Goal: Communication & Community: Answer question/provide support

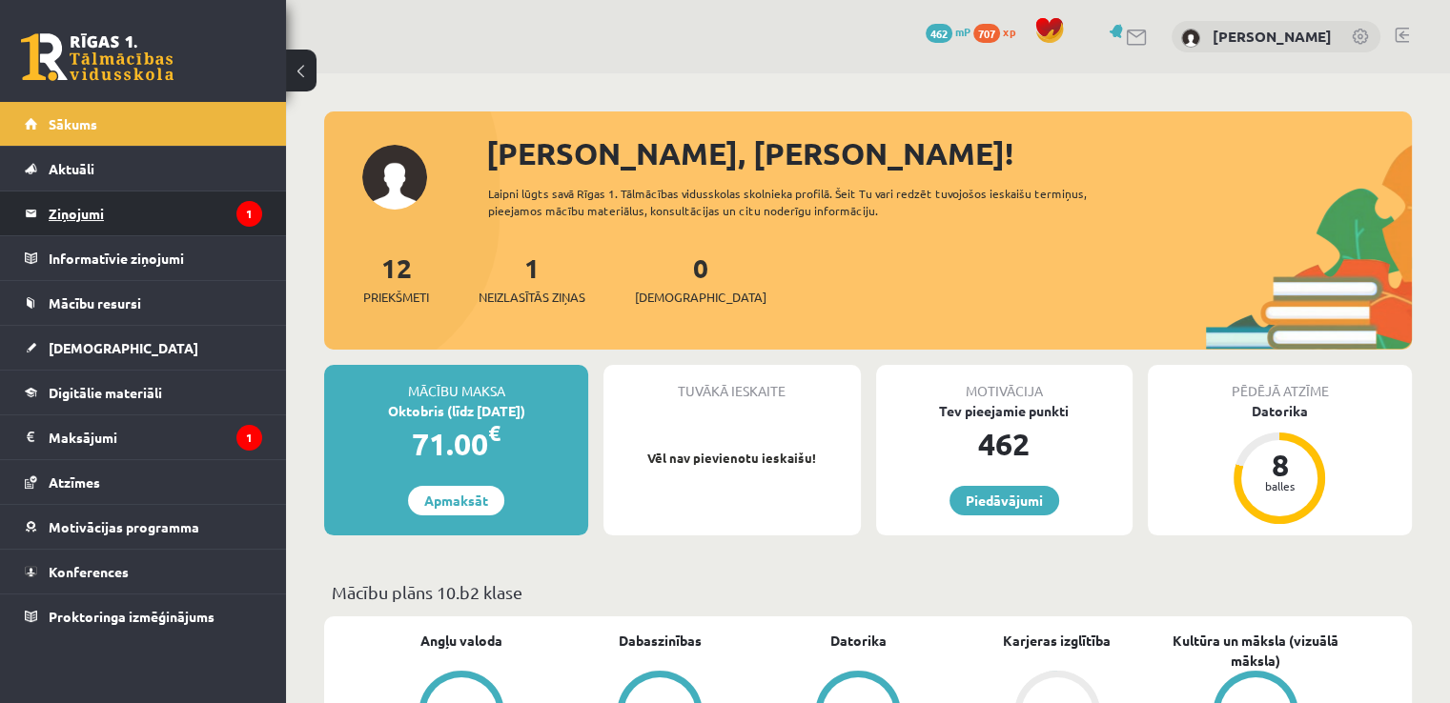
click at [90, 214] on legend "Ziņojumi 1" at bounding box center [156, 214] width 214 height 44
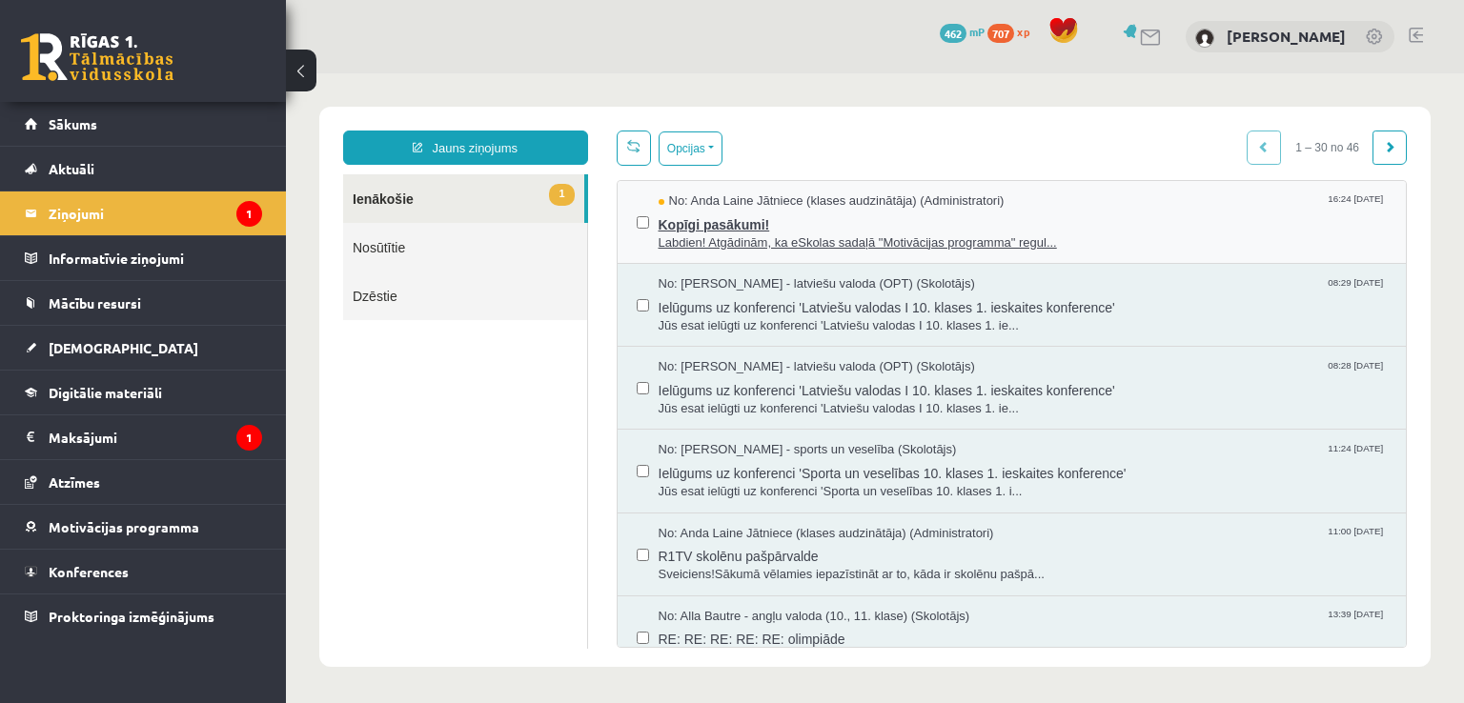
click at [1068, 203] on div "No: [PERSON_NAME] Jātniece (klases audzinātāja) (Administratori) 16:24 [DATE]" at bounding box center [1023, 202] width 729 height 18
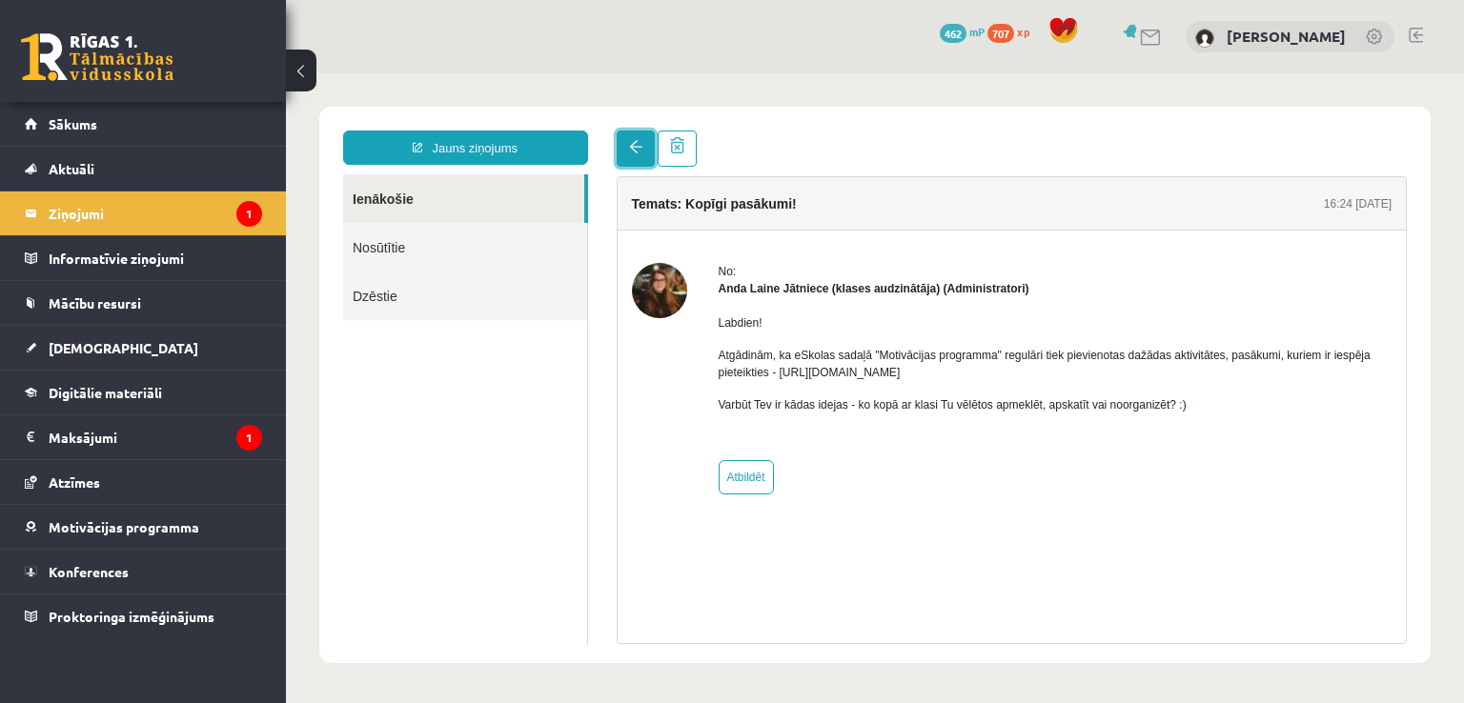
click at [624, 153] on link at bounding box center [636, 149] width 38 height 36
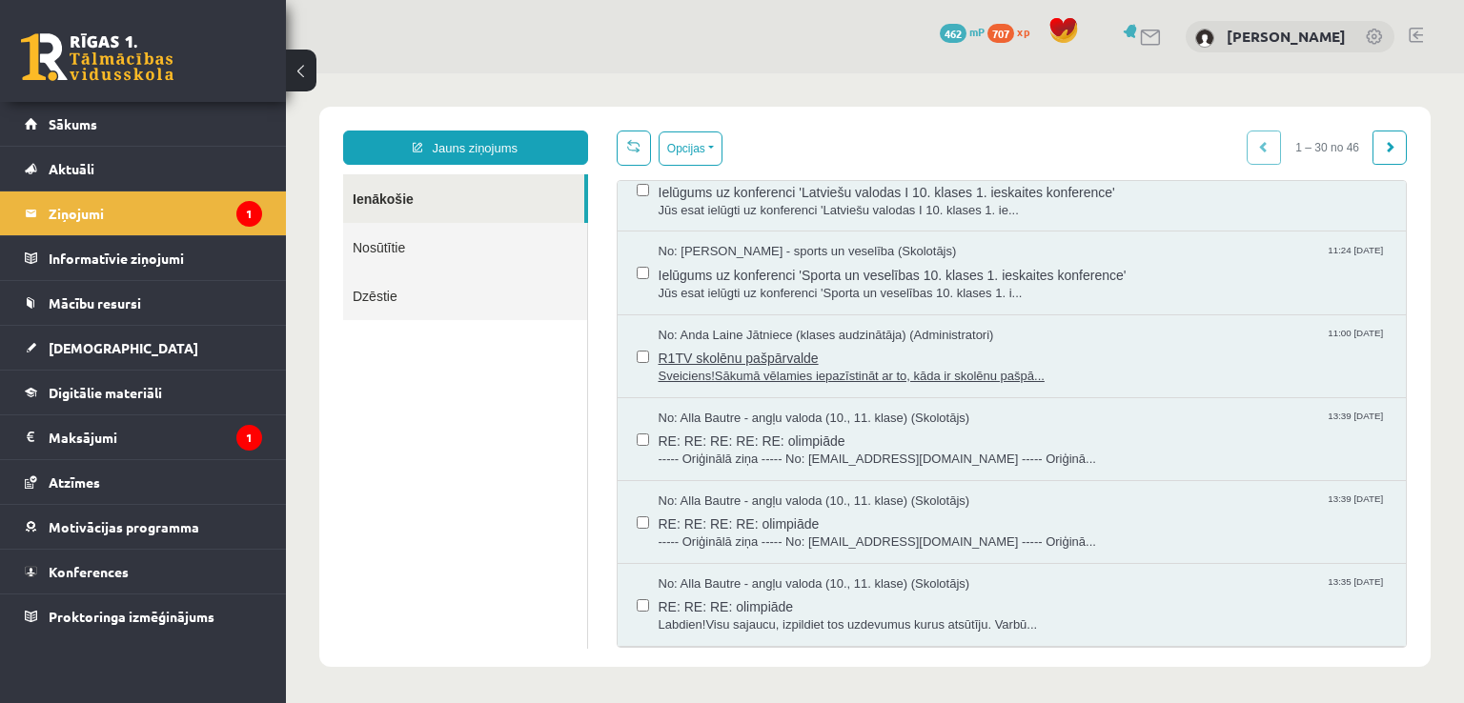
scroll to position [235, 0]
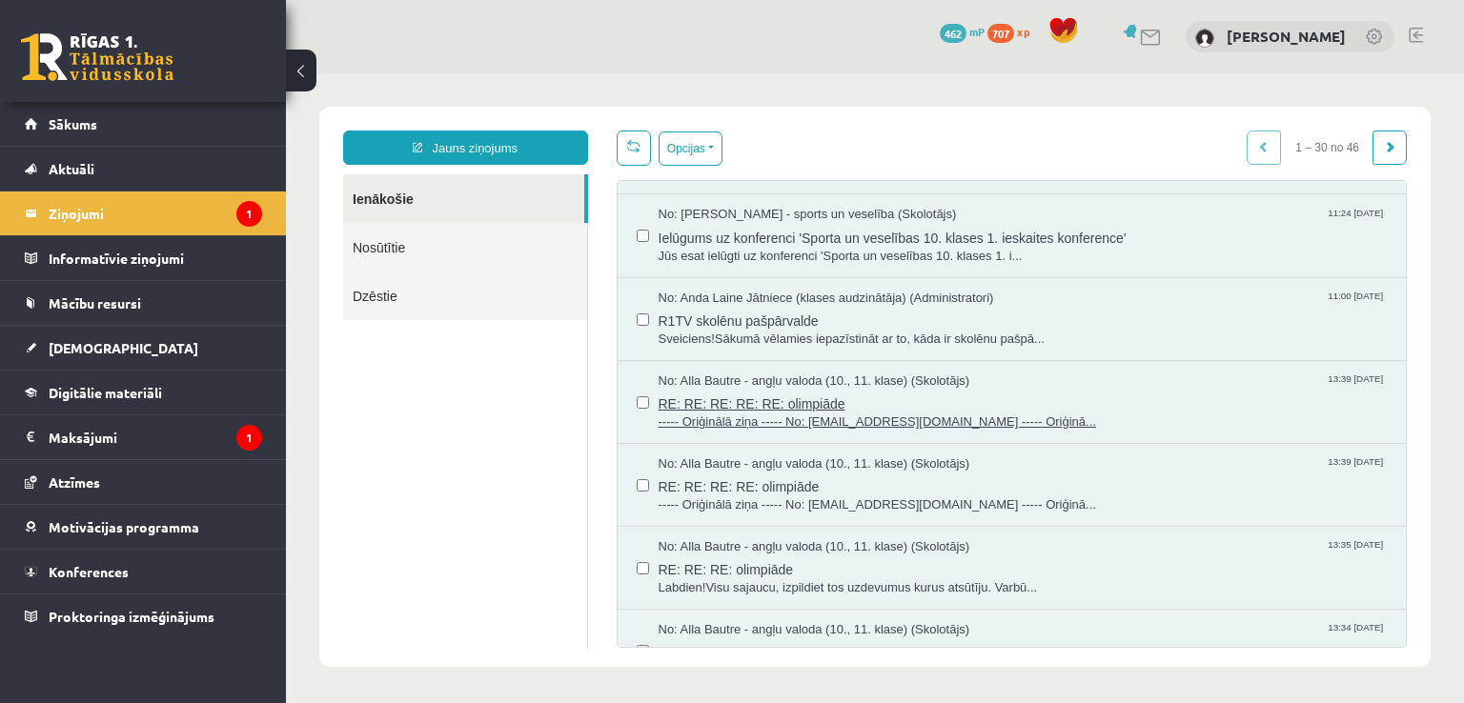
click at [758, 401] on span "RE: RE: RE: RE: RE: olimpiāde" at bounding box center [1023, 402] width 729 height 24
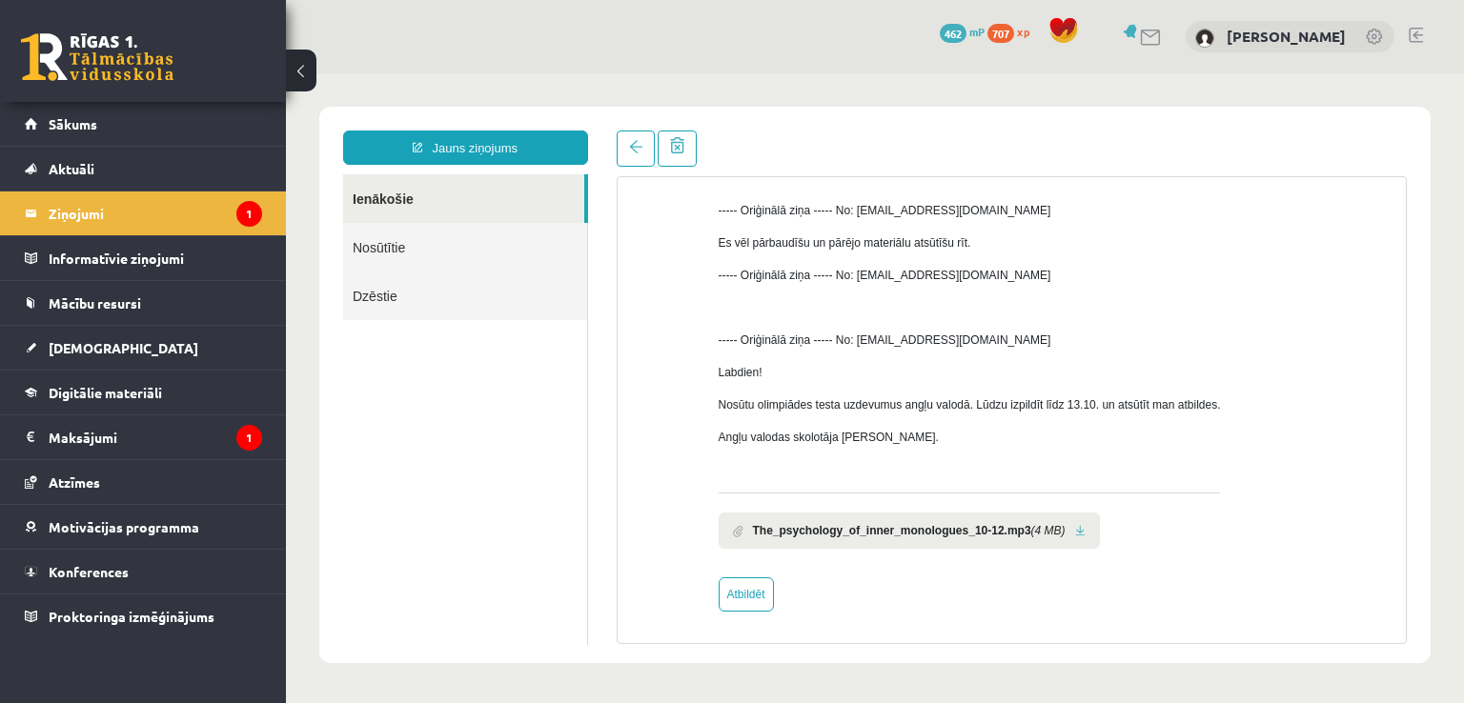
scroll to position [0, 0]
click at [631, 152] on span at bounding box center [635, 146] width 13 height 13
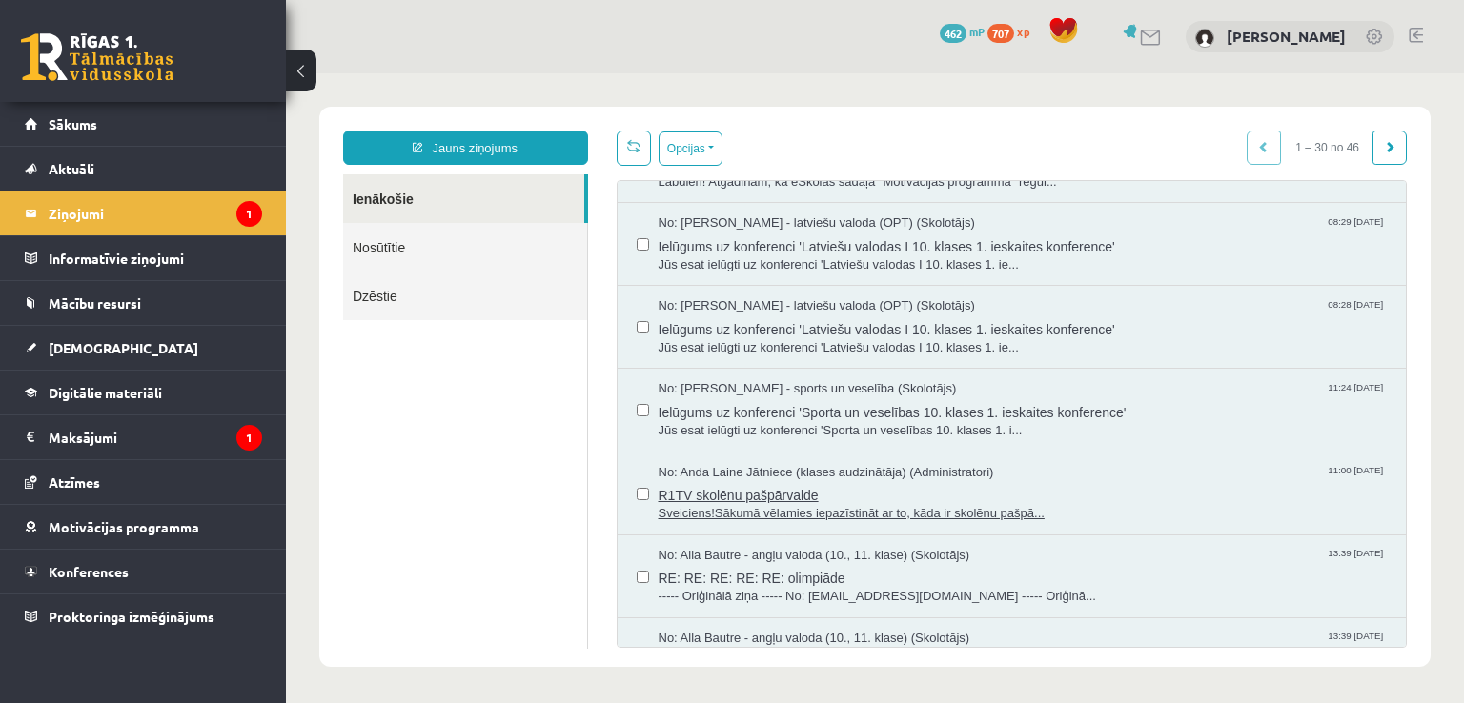
scroll to position [99, 0]
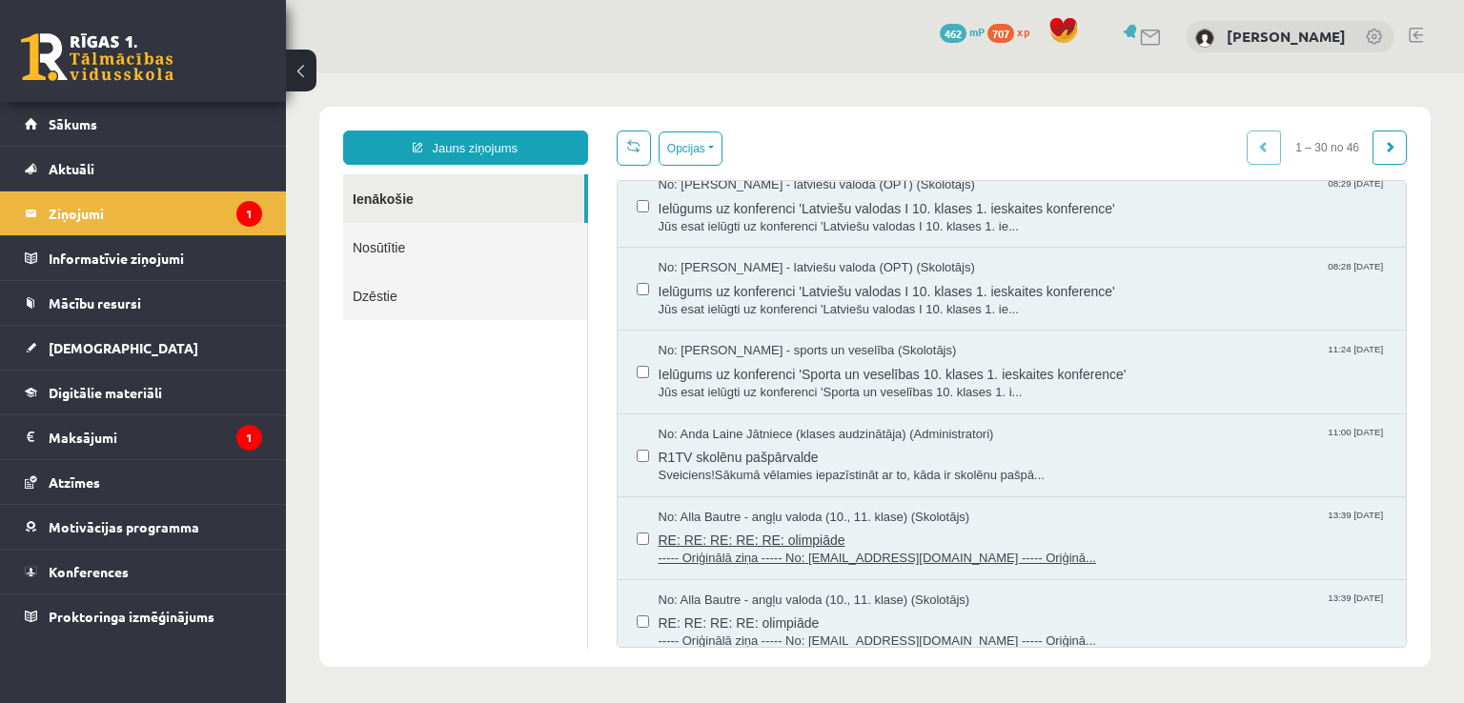
click at [763, 541] on span "RE: RE: RE: RE: RE: olimpiāde" at bounding box center [1023, 538] width 729 height 24
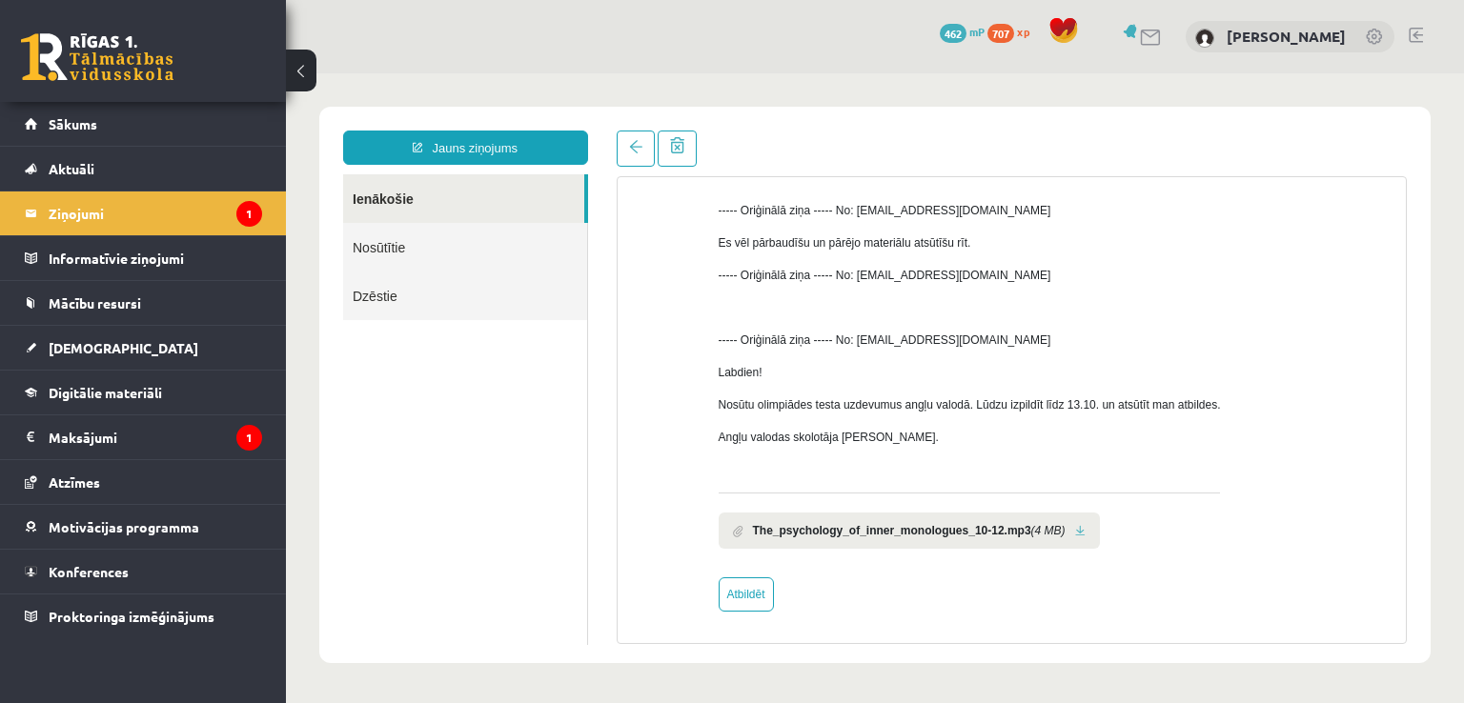
scroll to position [0, 0]
click at [629, 143] on span at bounding box center [635, 146] width 13 height 13
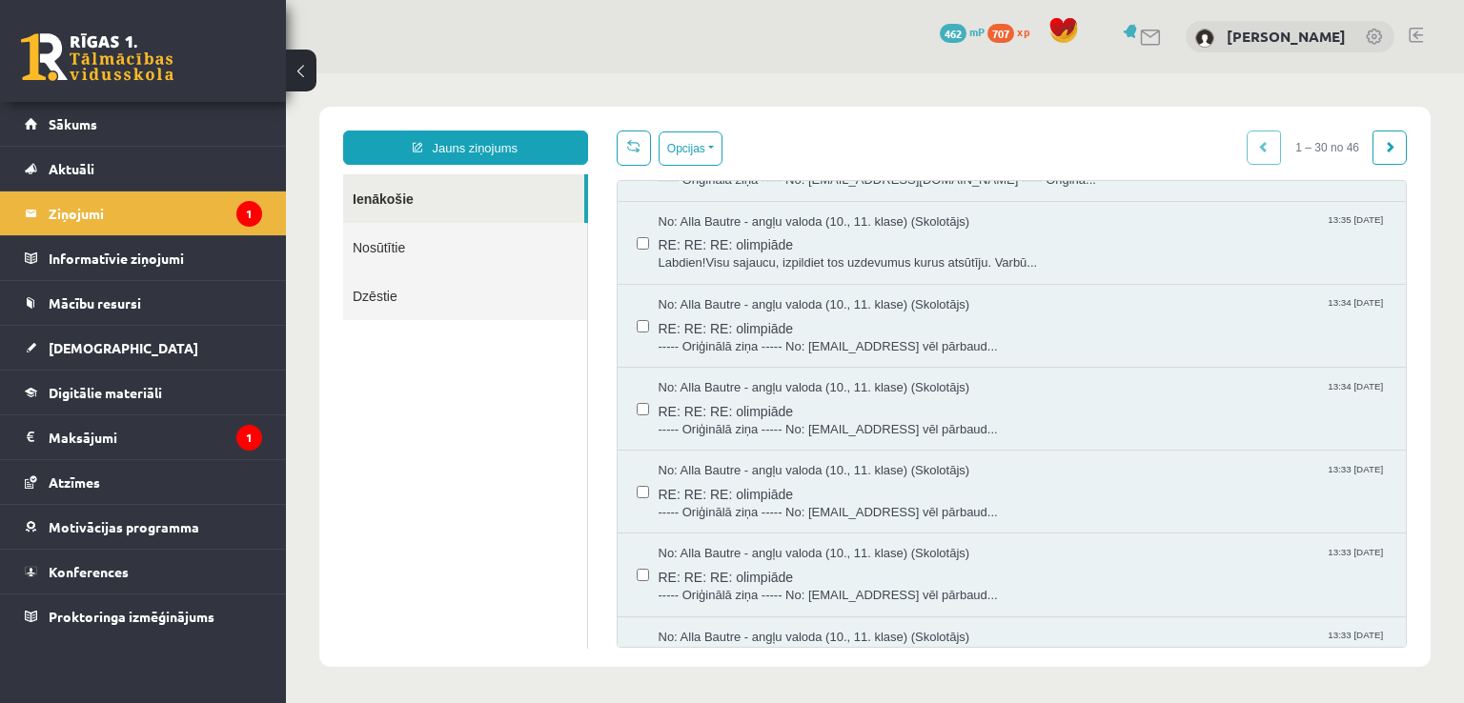
scroll to position [568, 0]
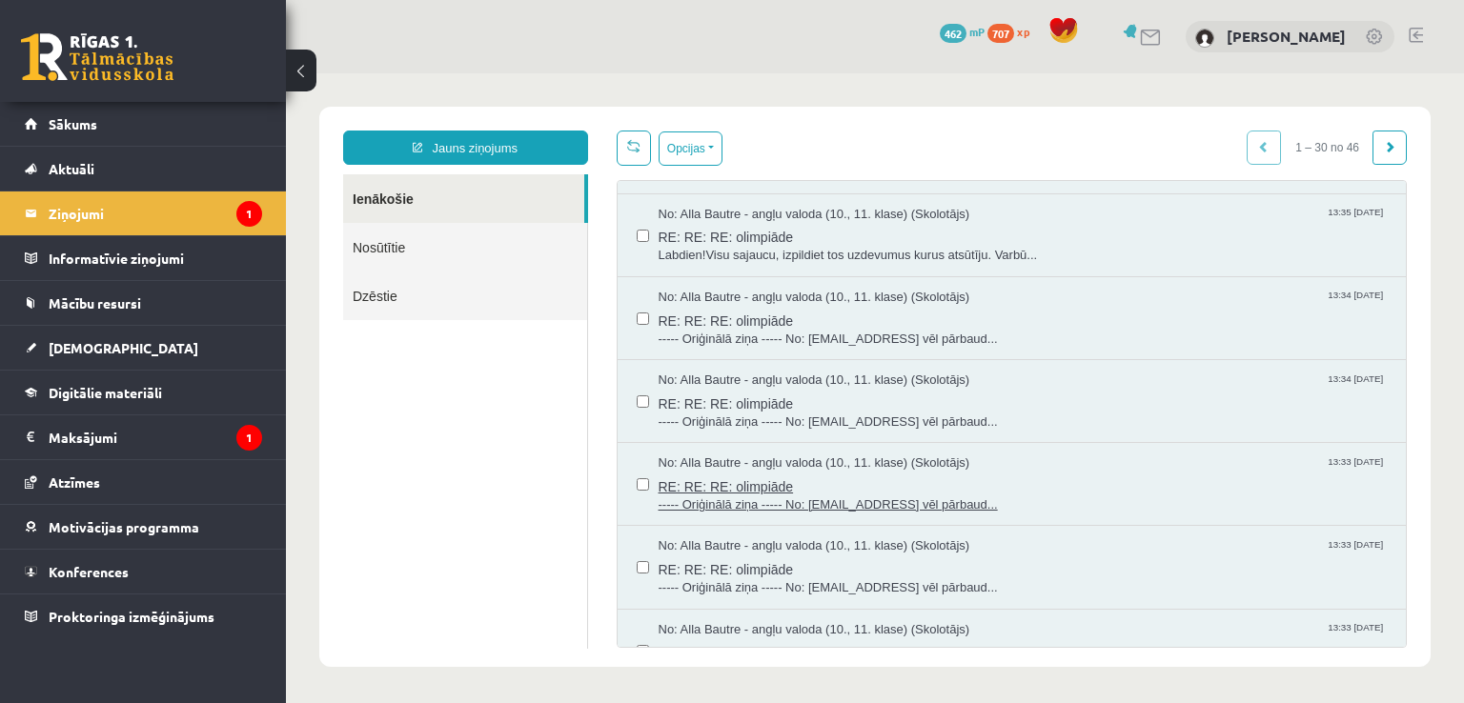
click at [937, 466] on span "No: Alla Bautre - angļu valoda (10., 11. klase) (Skolotājs)" at bounding box center [815, 464] width 312 height 18
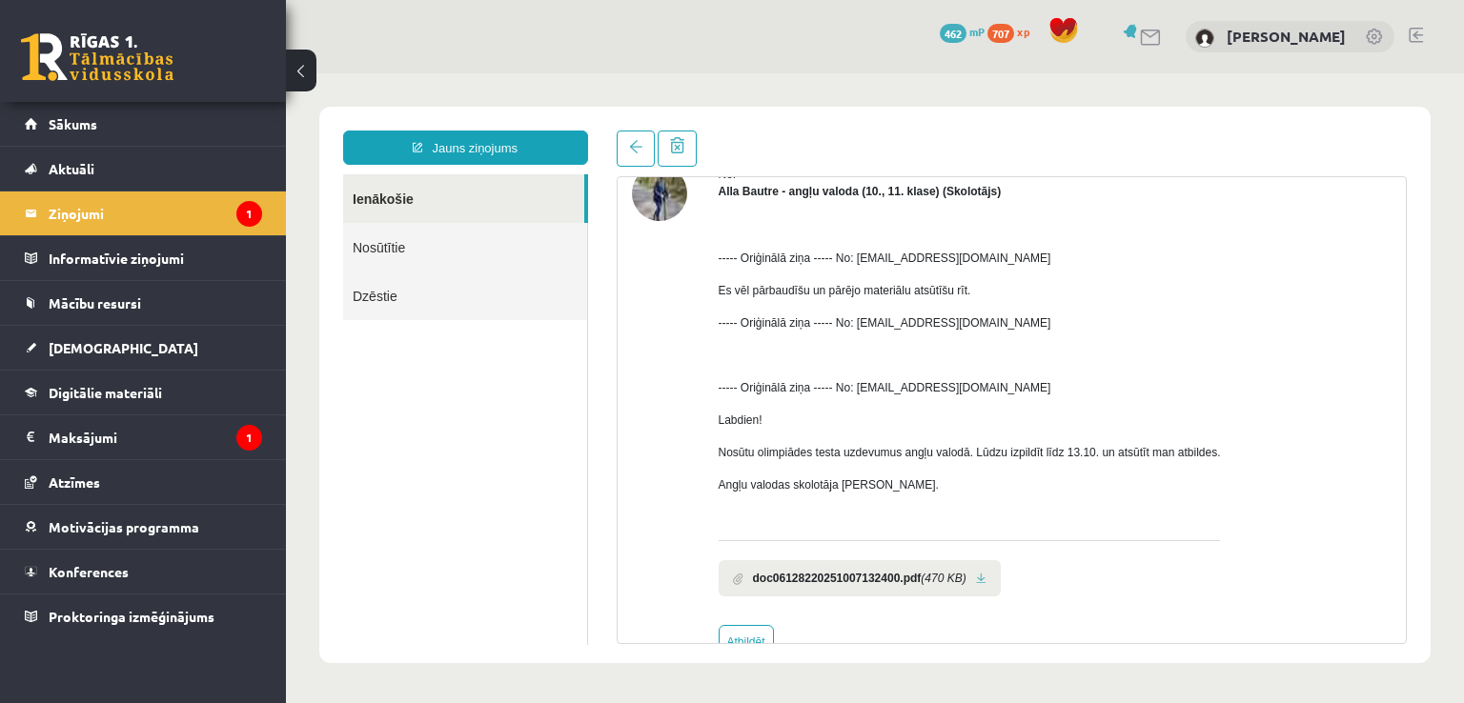
scroll to position [145, 0]
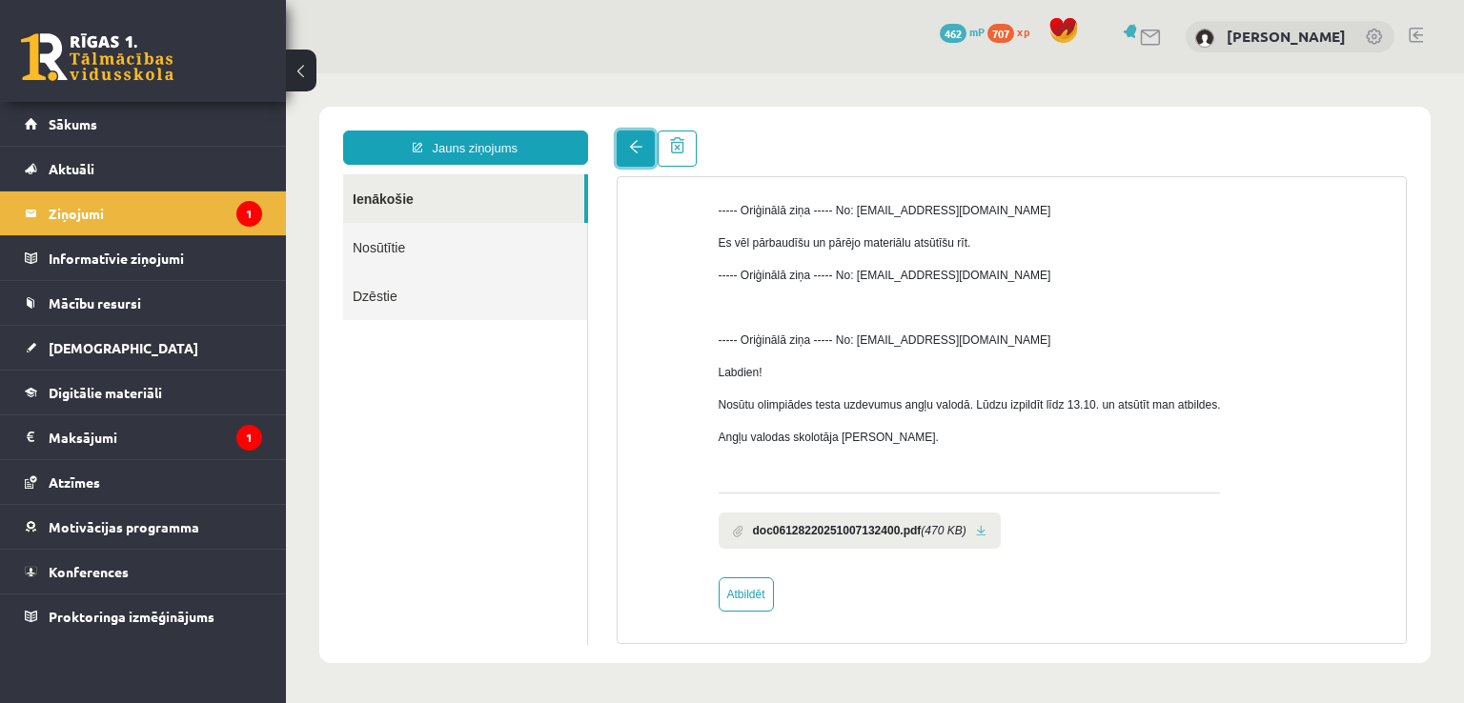
click at [637, 142] on span at bounding box center [635, 146] width 13 height 13
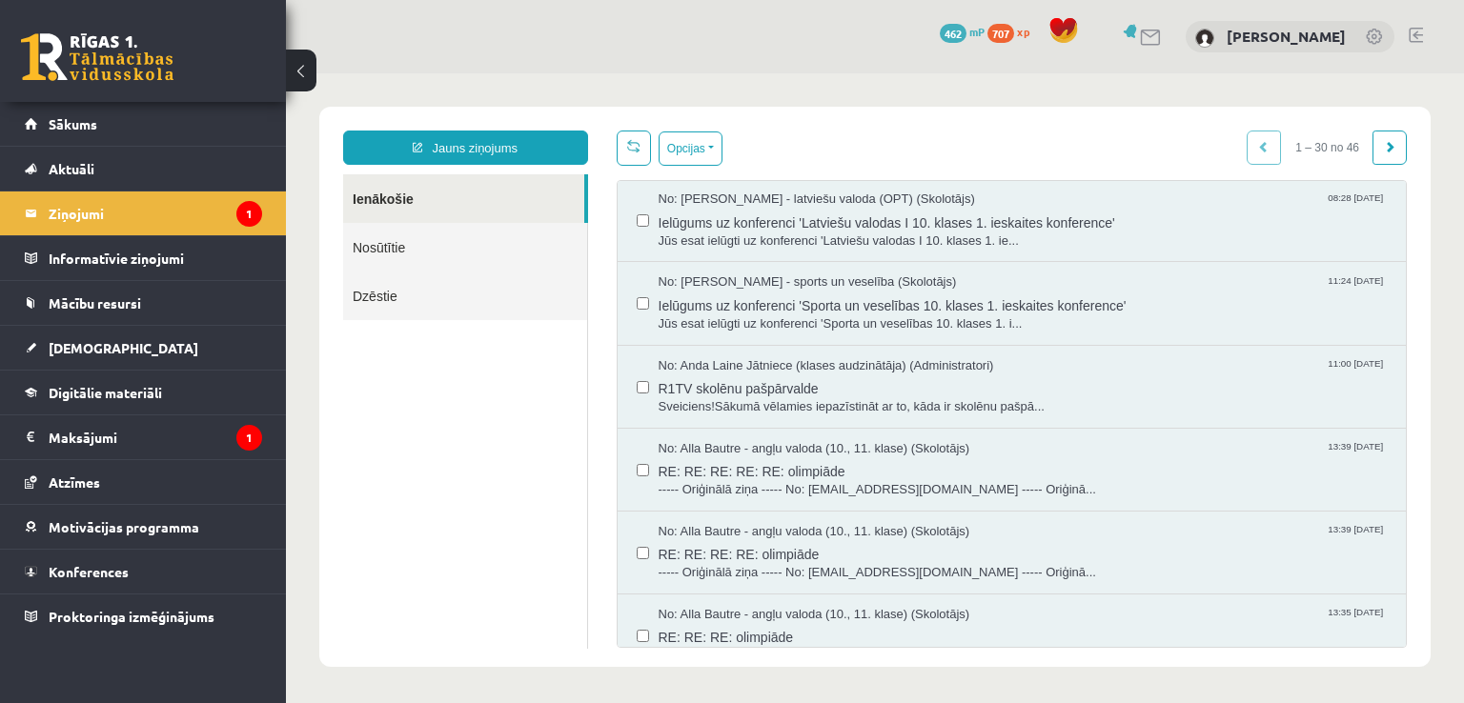
scroll to position [173, 0]
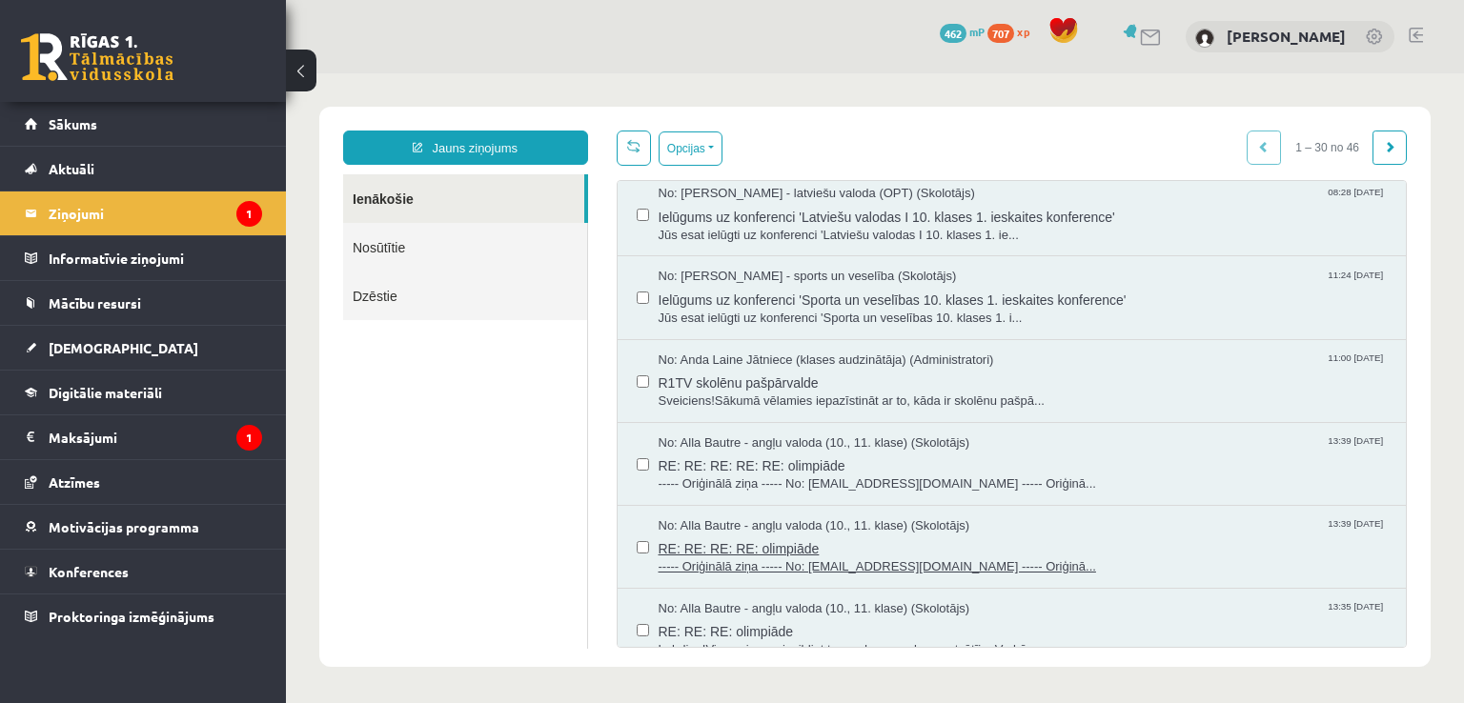
click at [1129, 538] on span "RE: RE: RE: RE: olimpiāde" at bounding box center [1023, 547] width 729 height 24
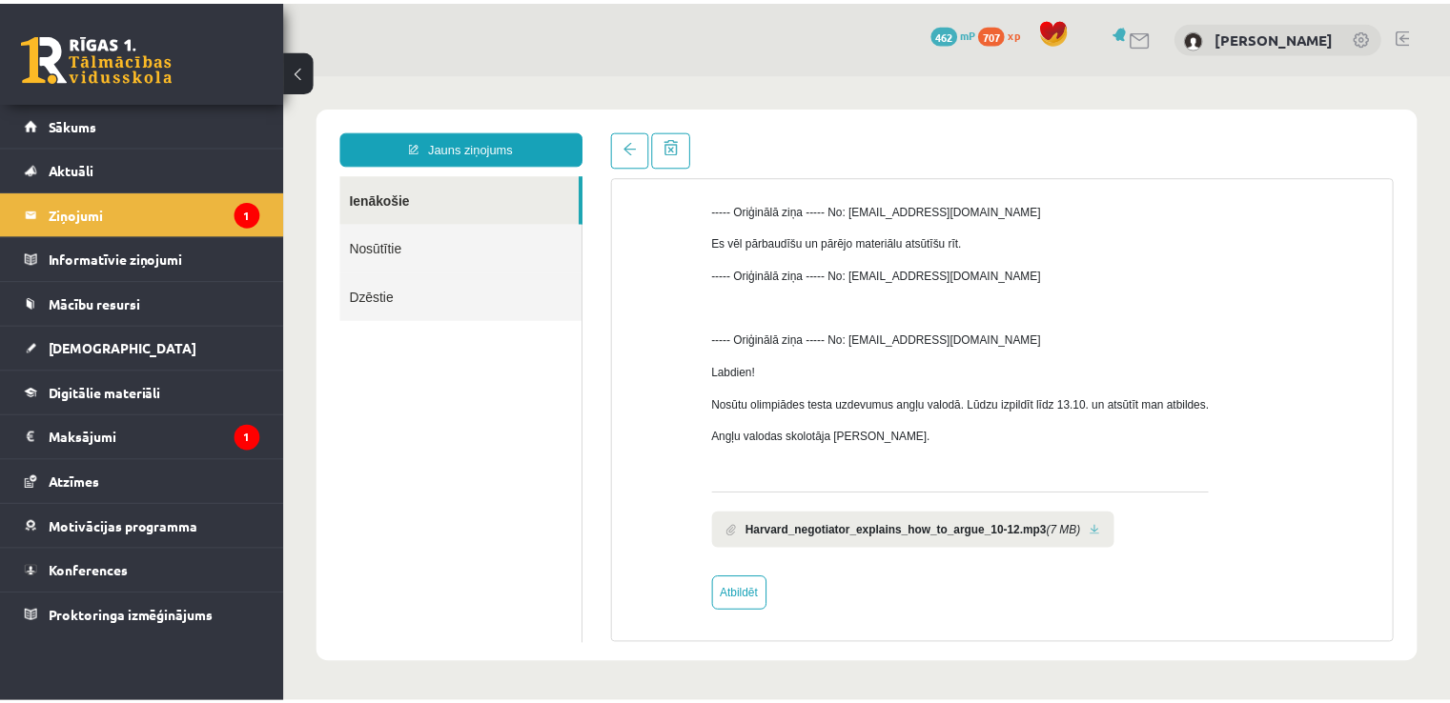
scroll to position [0, 0]
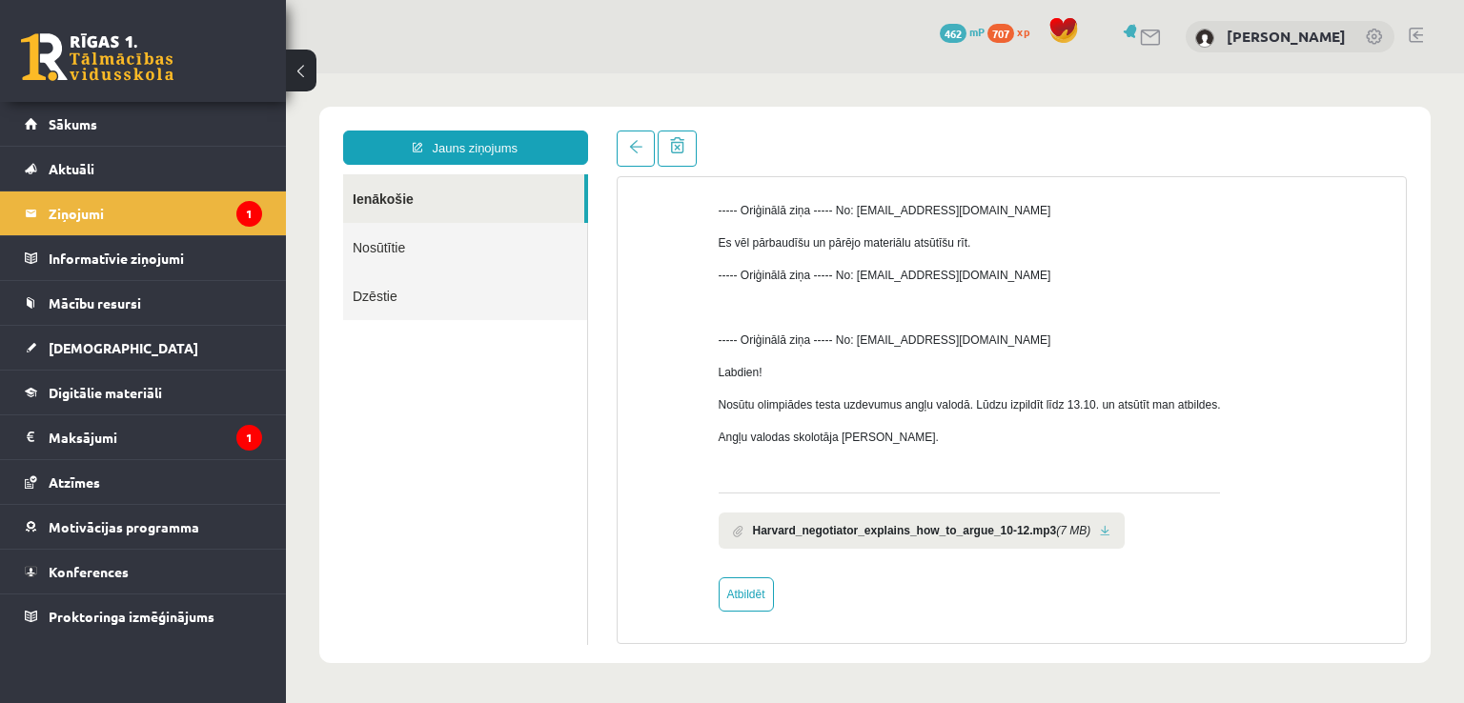
click at [1100, 527] on link at bounding box center [1105, 531] width 10 height 12
click at [92, 432] on legend "Maksājumi 1" at bounding box center [156, 438] width 214 height 44
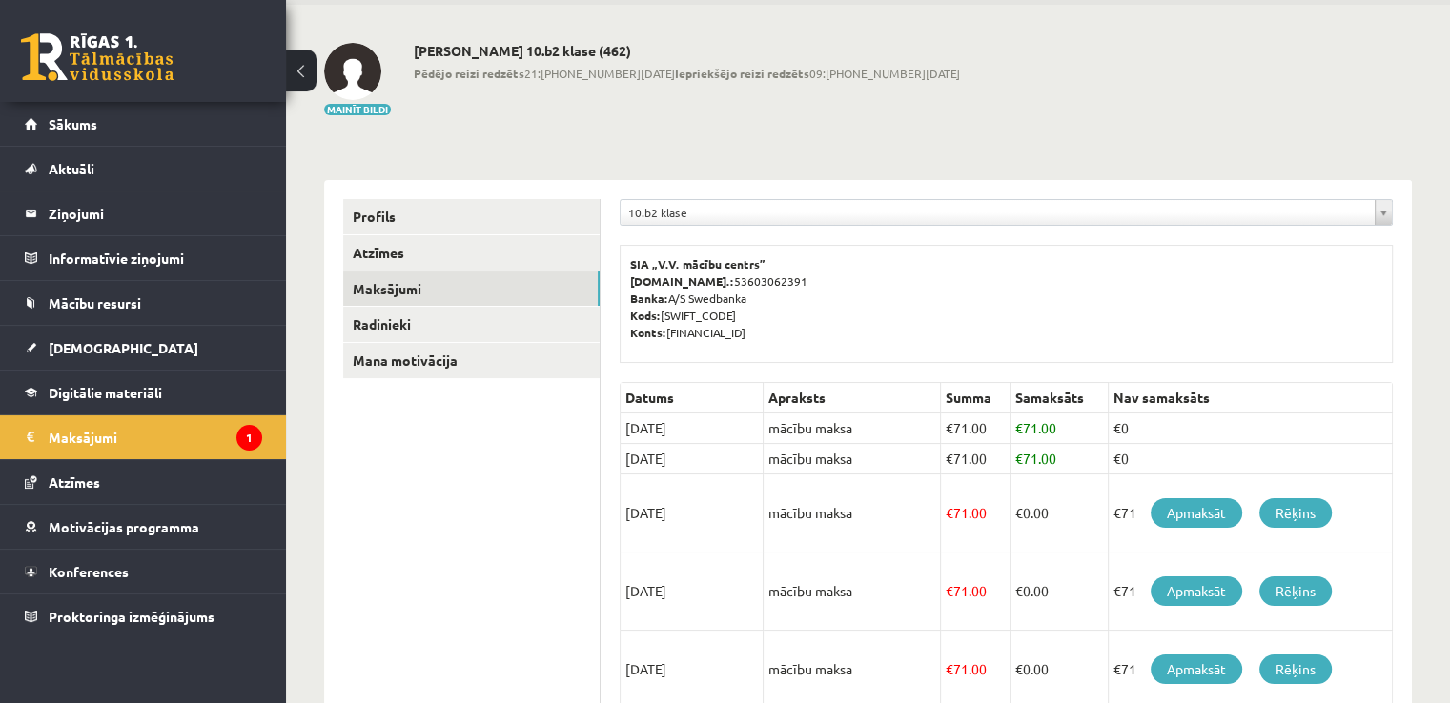
scroll to position [86, 0]
